Goal: Task Accomplishment & Management: Use online tool/utility

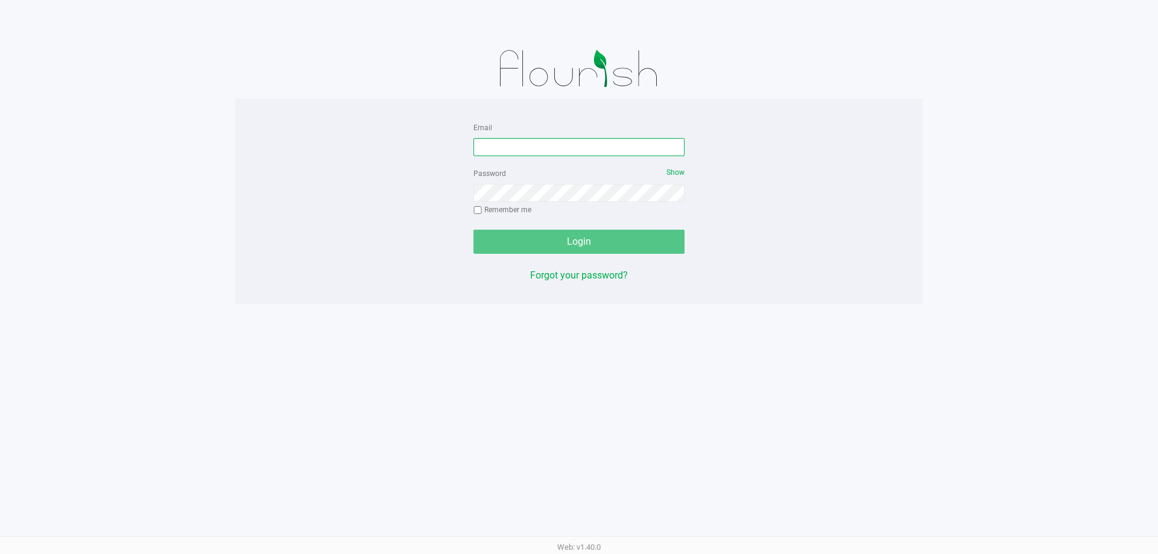
click at [565, 145] on input "Email" at bounding box center [578, 147] width 211 height 18
type input "[EMAIL_ADDRESS][DOMAIN_NAME]"
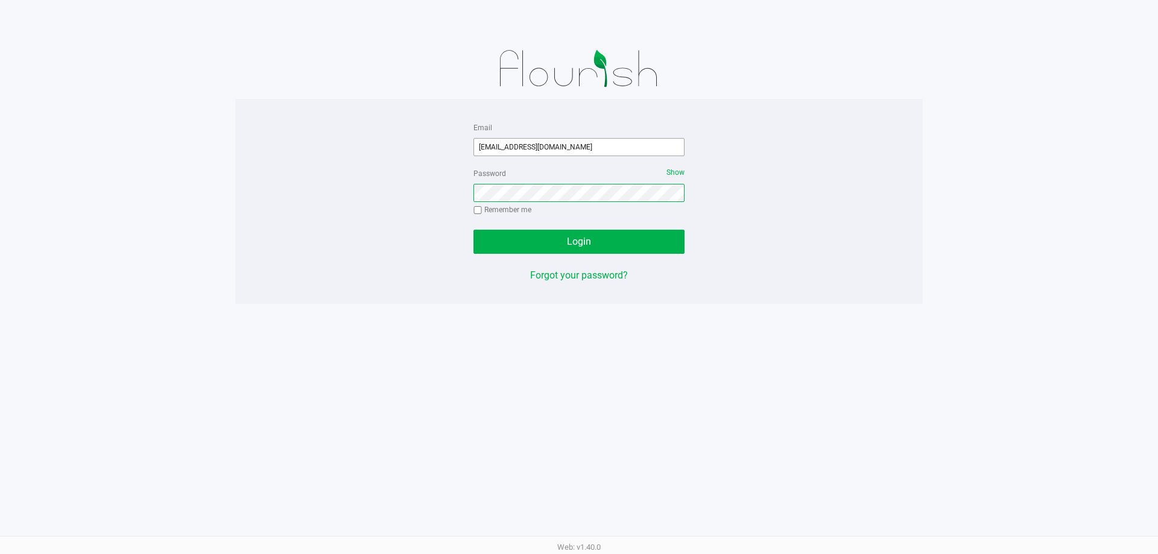
click at [473, 230] on button "Login" at bounding box center [578, 242] width 211 height 24
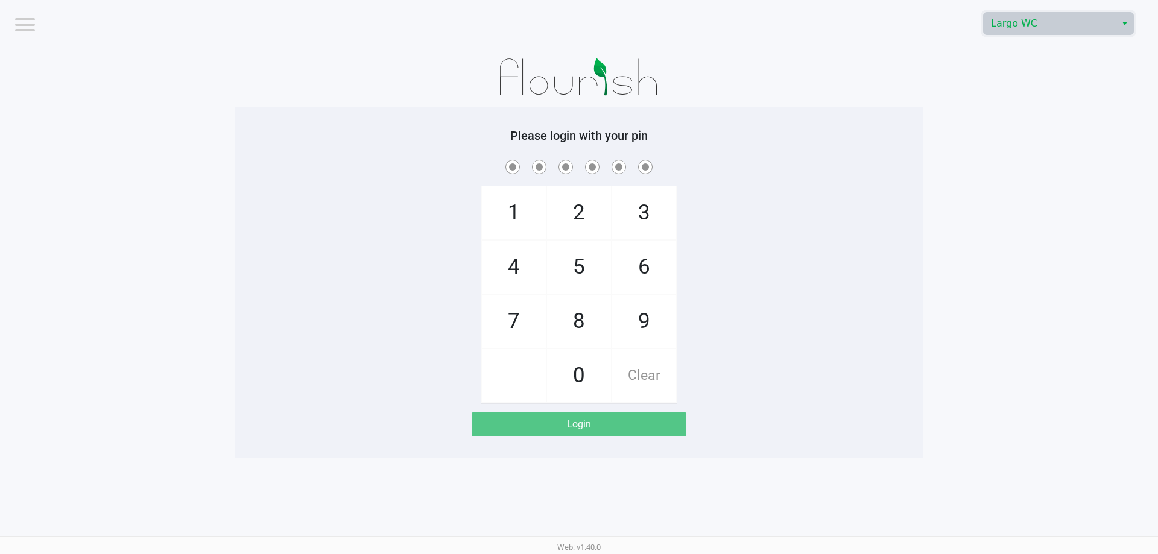
click at [1025, 25] on span "Largo WC" at bounding box center [1050, 23] width 118 height 14
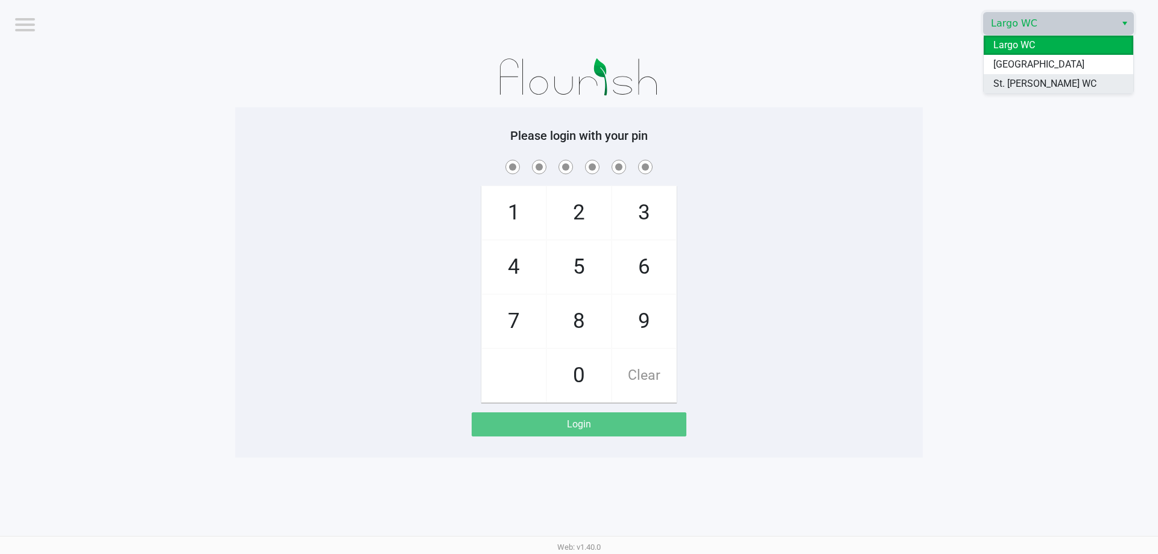
click at [1024, 78] on span "St. [PERSON_NAME] WC" at bounding box center [1044, 84] width 103 height 14
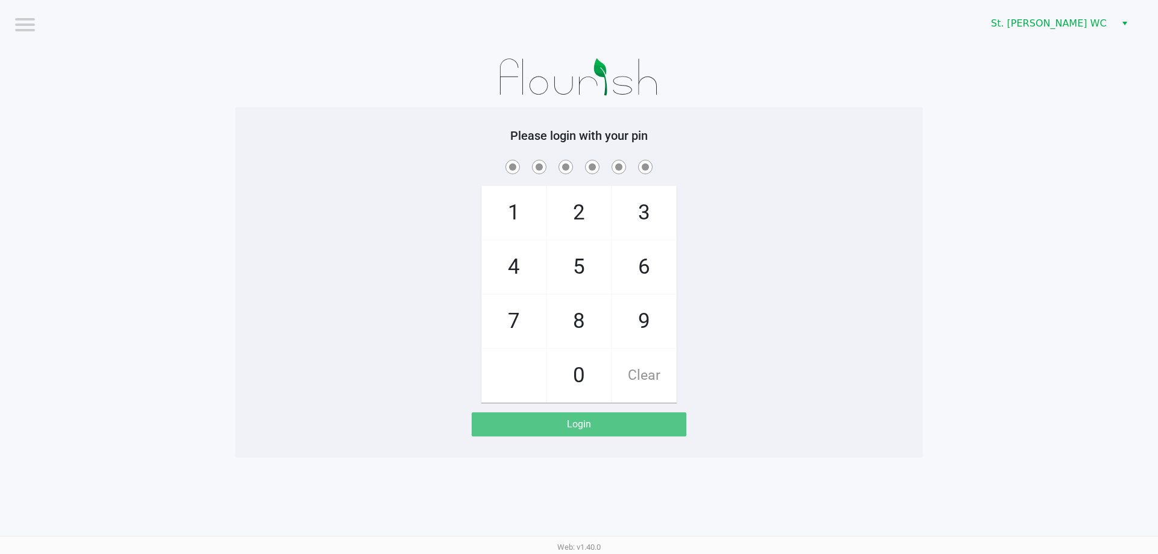
click at [999, 83] on app-pos-login-wrapper "Logout St. [PERSON_NAME] WC Please login with your pin 1 4 7 2 5 8 0 3 6 9 Clea…" at bounding box center [579, 229] width 1158 height 458
checkbox input "true"
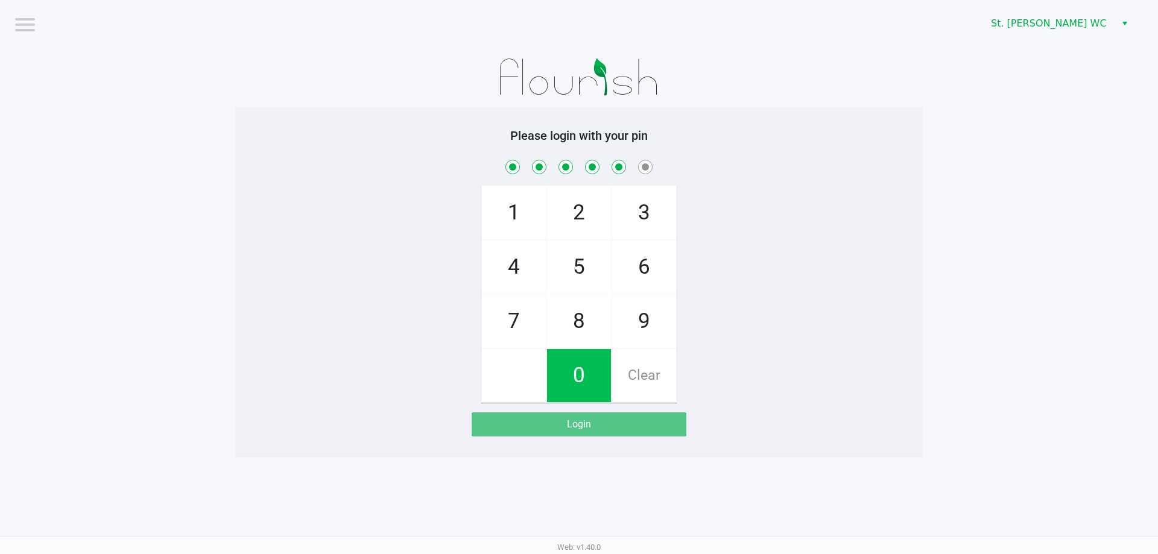
checkbox input "true"
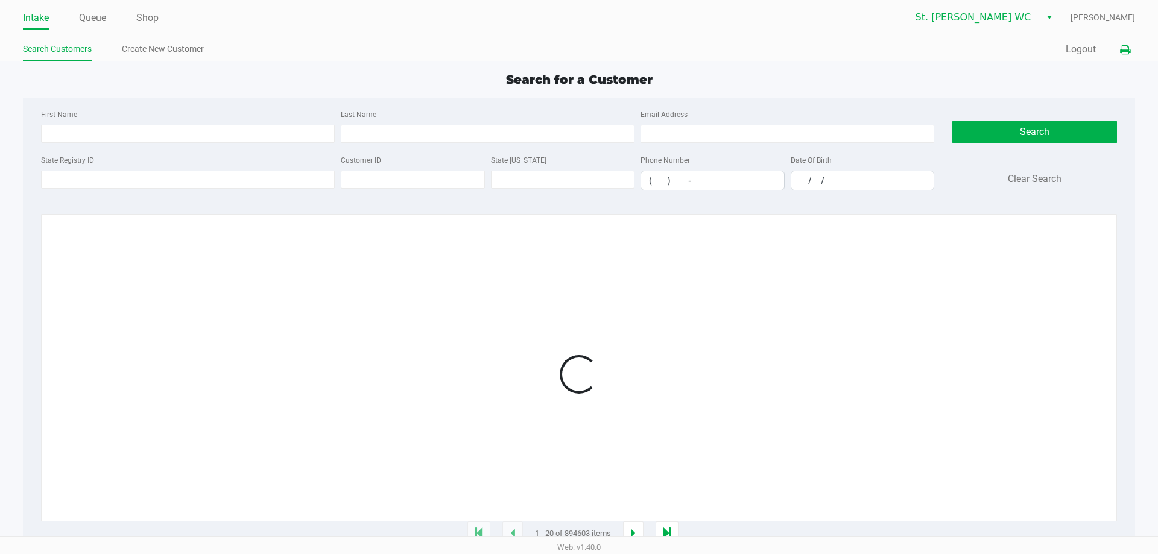
click at [1124, 41] on button at bounding box center [1125, 50] width 20 height 22
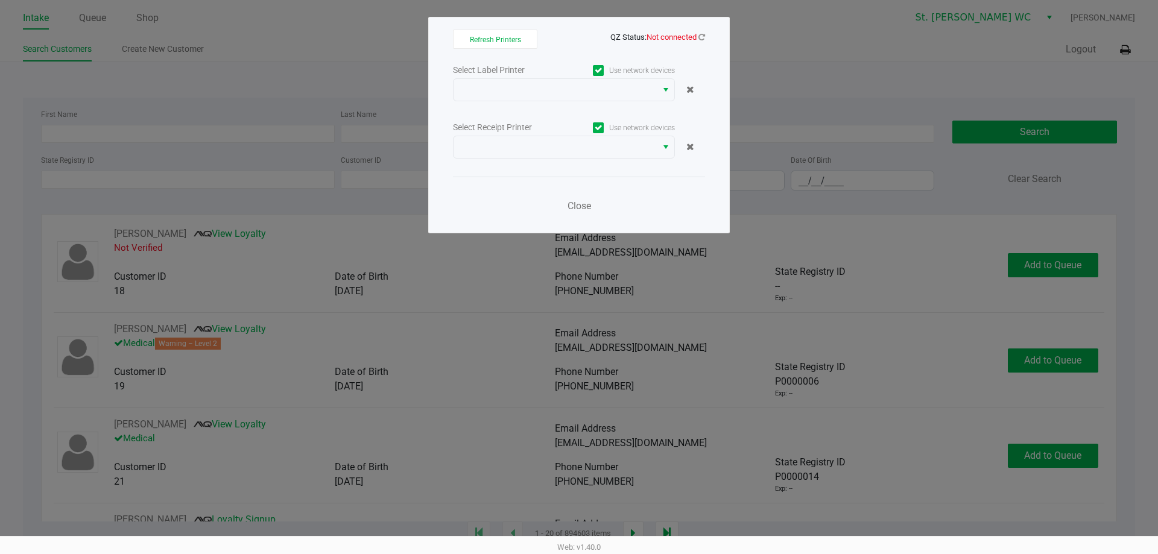
click at [689, 33] on span "Not connected" at bounding box center [672, 37] width 50 height 9
click at [694, 34] on span "Not connected" at bounding box center [672, 37] width 50 height 9
click at [703, 39] on icon at bounding box center [701, 37] width 7 height 8
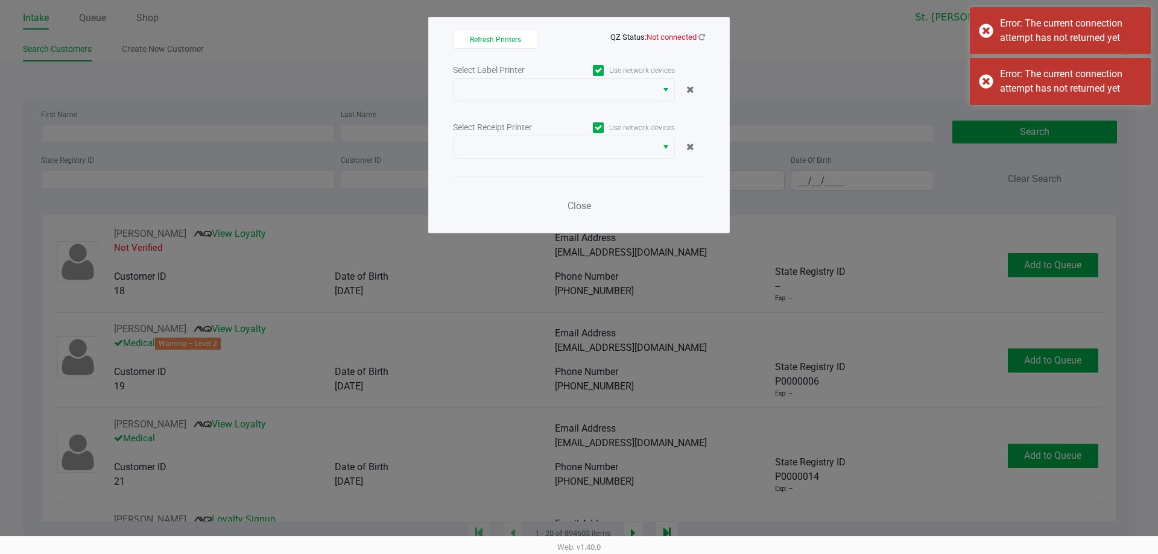
click at [141, 552] on div "Web: v1.40.0" at bounding box center [579, 547] width 1158 height 22
